Goal: Information Seeking & Learning: Learn about a topic

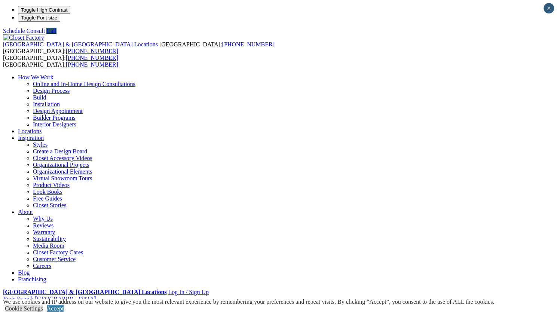
click at [51, 262] on link "Careers" at bounding box center [42, 265] width 18 height 6
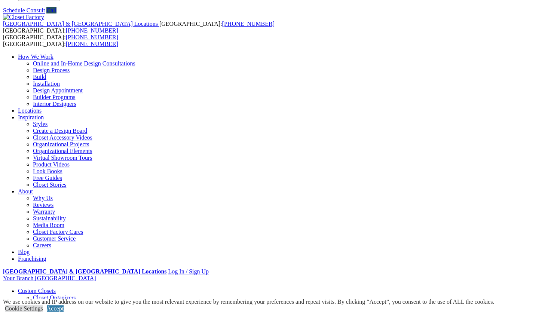
scroll to position [21, 0]
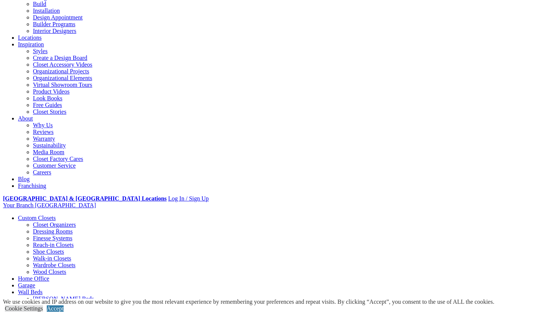
scroll to position [91, 0]
